Goal: Information Seeking & Learning: Learn about a topic

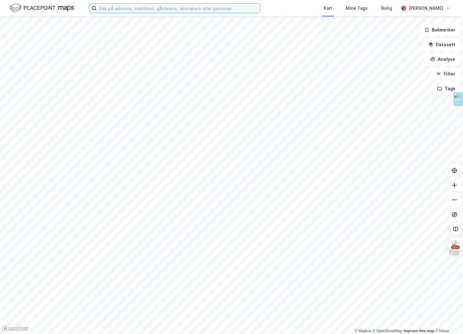
click at [110, 8] on input at bounding box center [177, 8] width 163 height 9
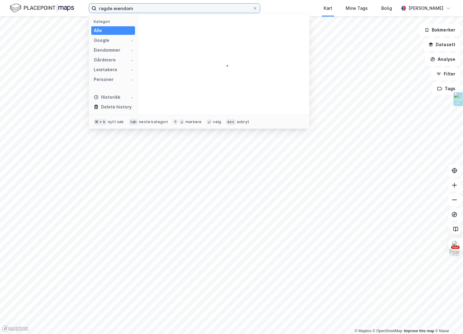
type input "ragde eiendom"
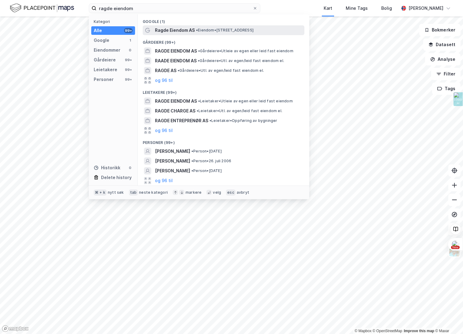
click at [183, 32] on span "Ragde Eiendom AS" at bounding box center [175, 30] width 40 height 7
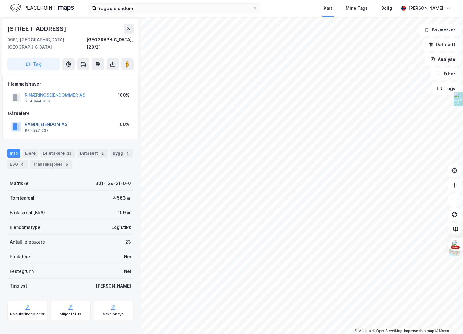
click at [0, 0] on button "RAGDE EIENDOM AS" at bounding box center [0, 0] width 0 height 0
